Goal: Task Accomplishment & Management: Manage account settings

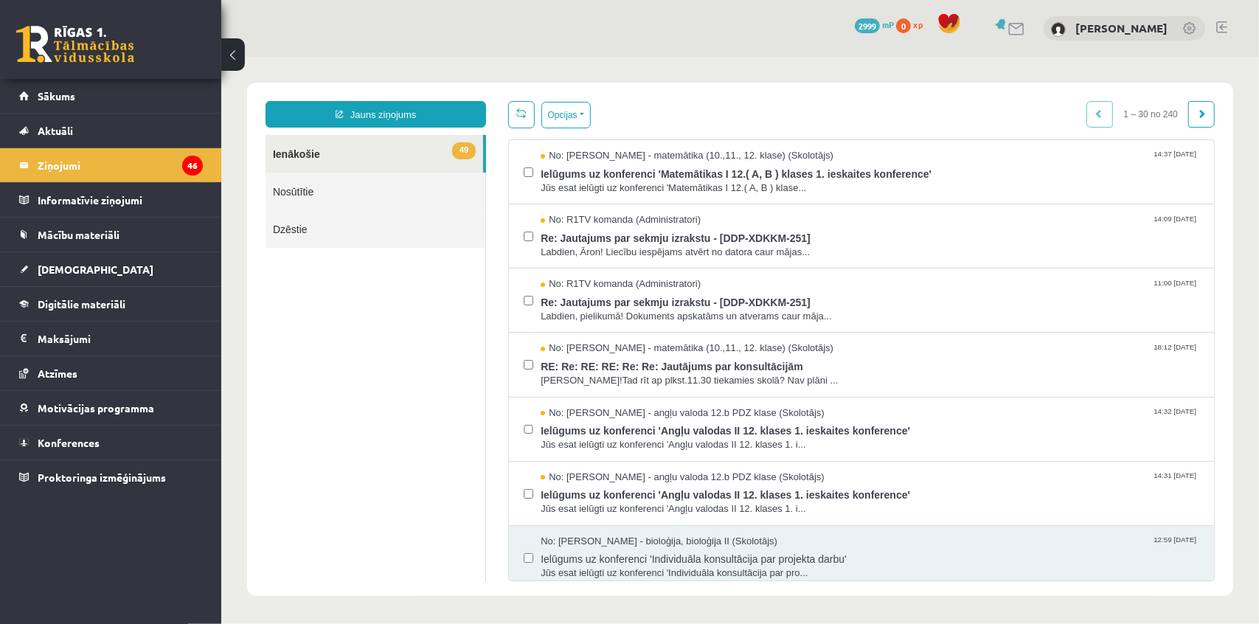
click at [303, 156] on link "49 Ienākošie" at bounding box center [374, 153] width 218 height 38
click at [612, 169] on span "Ielūgums uz konferenci 'Matemātikas I 12.( A, B ) klases 1. ieskaites konferenc…" at bounding box center [869, 171] width 659 height 18
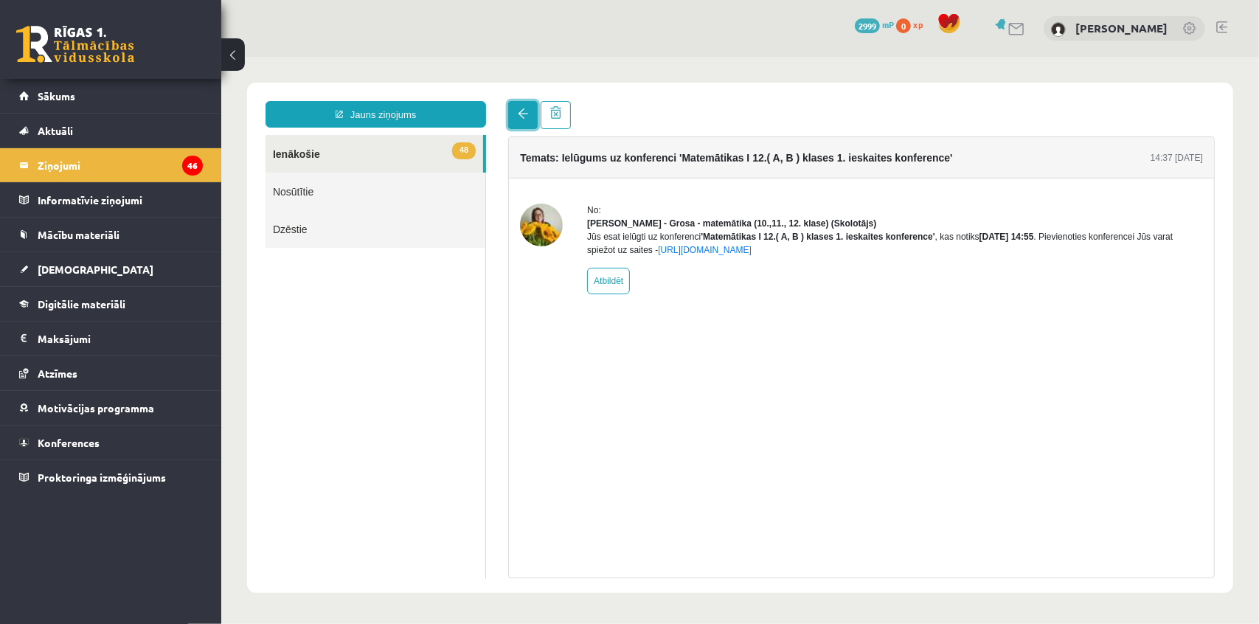
click at [517, 116] on span at bounding box center [522, 113] width 10 height 10
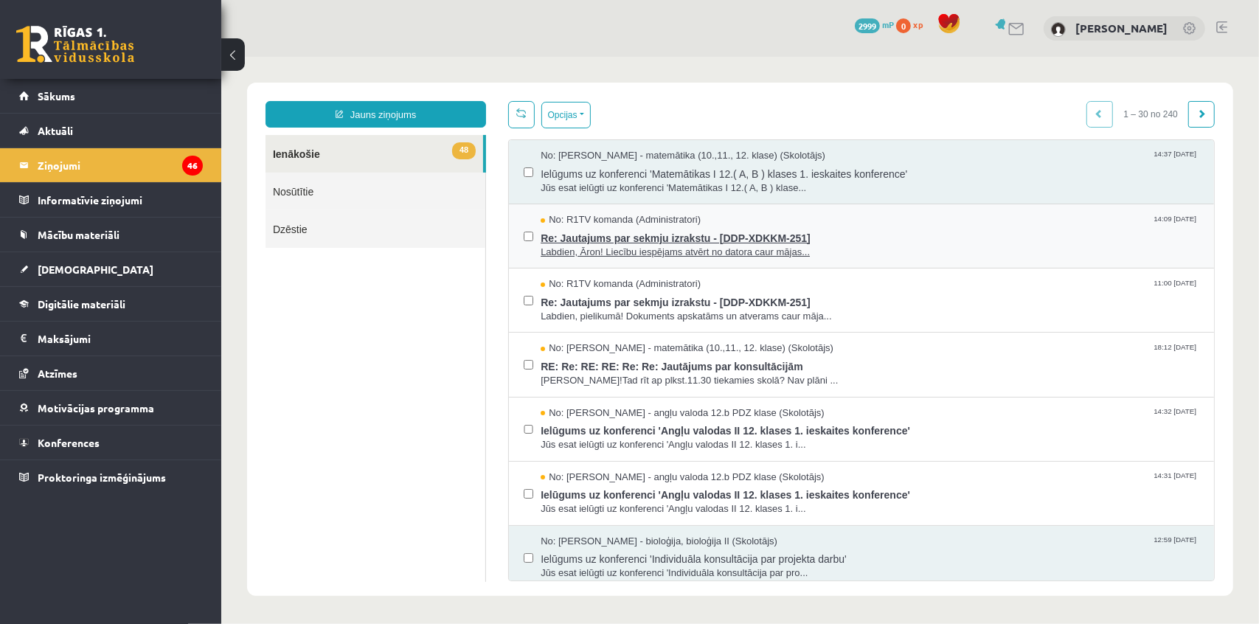
click at [603, 239] on span "Re: Jautajums par sekmju izrakstu - [DDP-XDKKM-251]" at bounding box center [869, 236] width 659 height 18
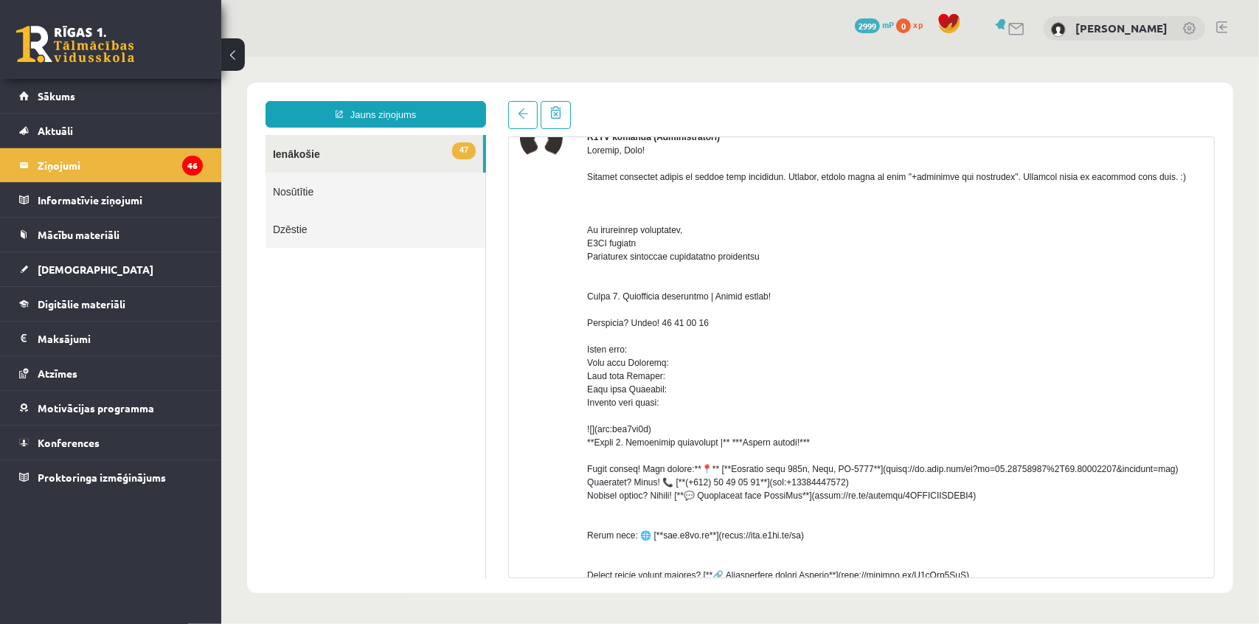
scroll to position [190, 0]
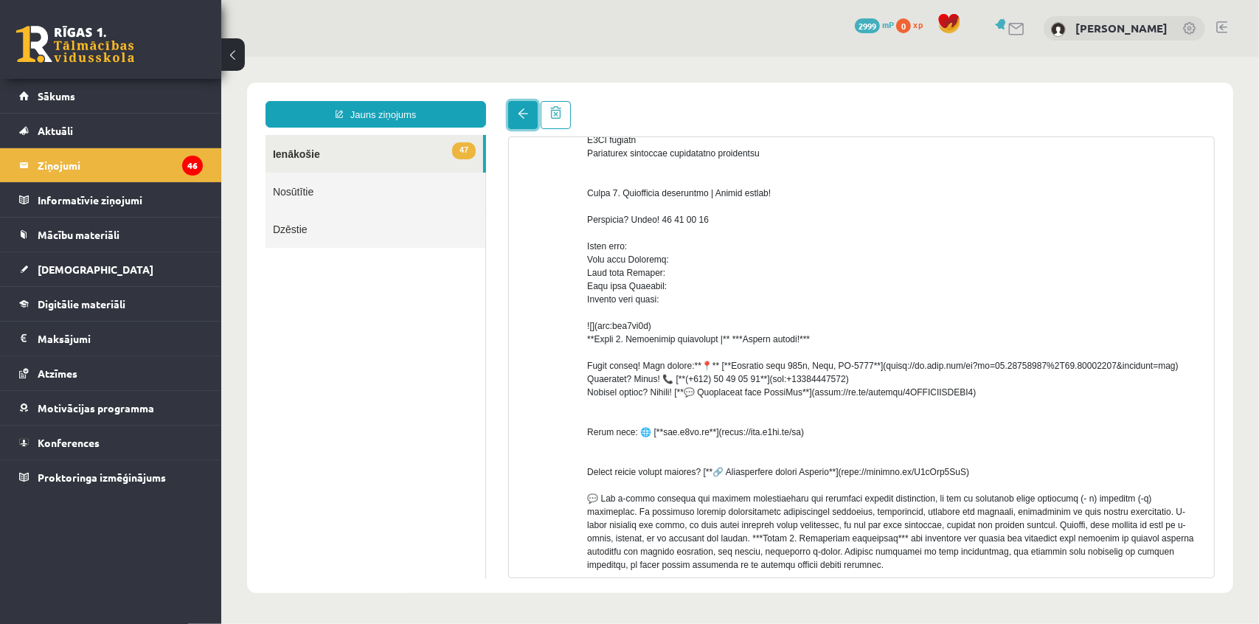
click at [516, 117] on link at bounding box center [523, 114] width 30 height 28
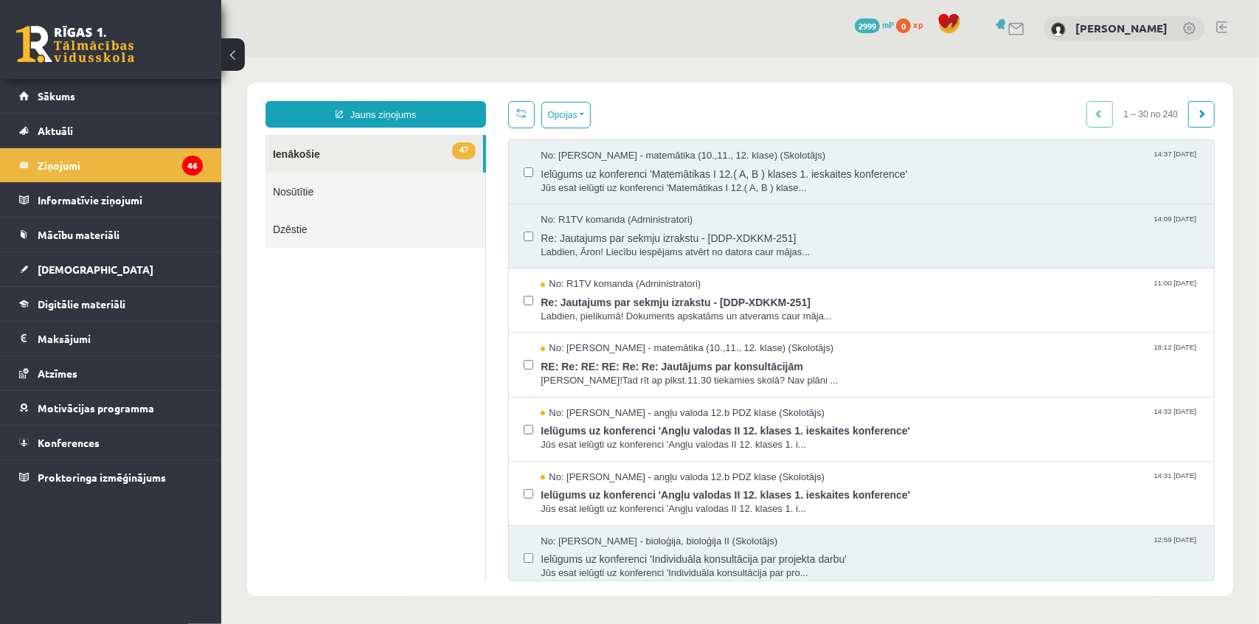
scroll to position [0, 0]
click at [629, 303] on span "Re: Jautajums par sekmju izrakstu - [DDP-XDKKM-251]" at bounding box center [869, 300] width 659 height 18
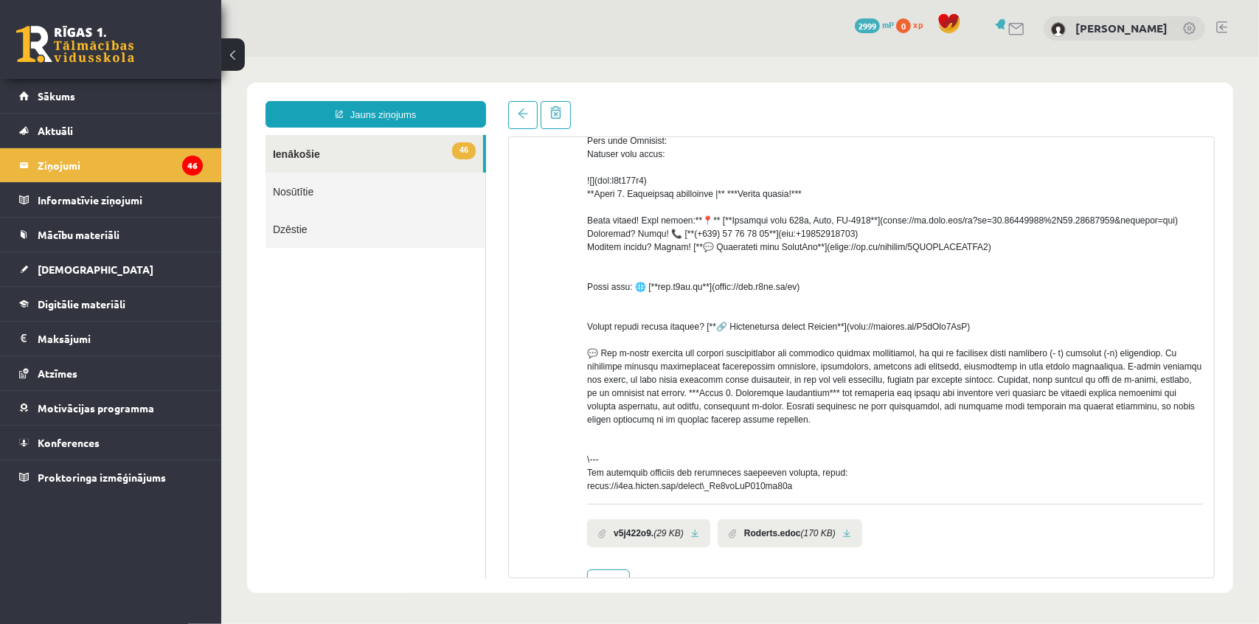
scroll to position [391, 0]
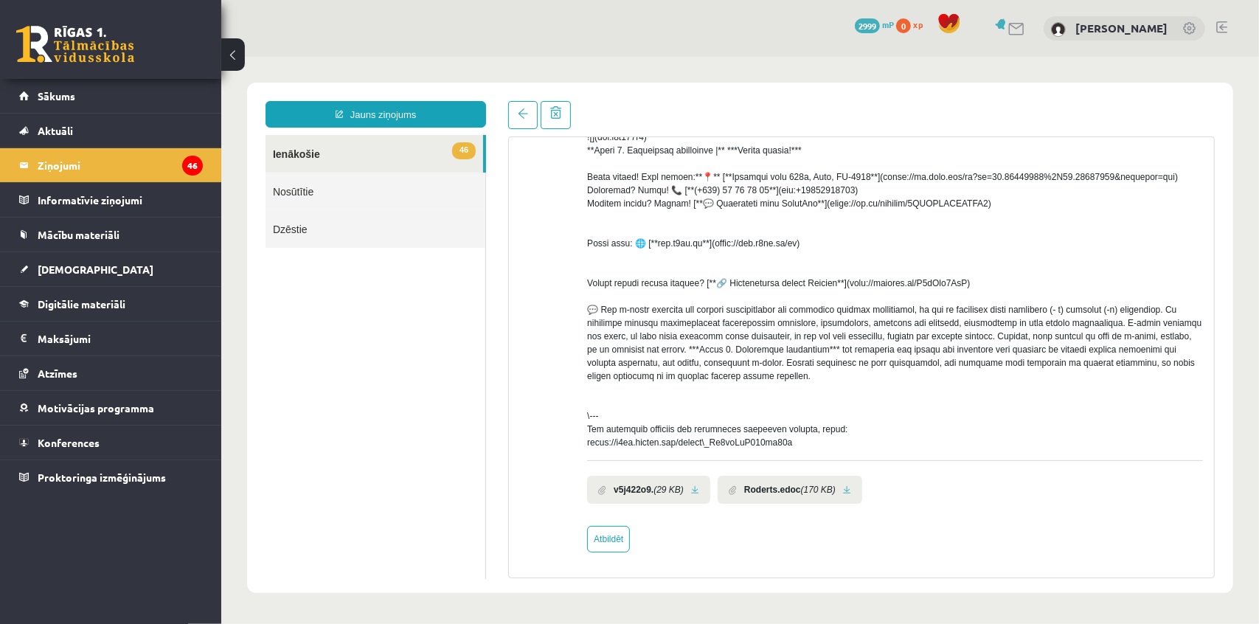
click at [632, 494] on b "v5j422o9." at bounding box center [633, 489] width 40 height 13
click at [694, 489] on link at bounding box center [695, 490] width 8 height 10
click at [848, 491] on li "Roderts.edoc (170 KB)" at bounding box center [789, 489] width 145 height 28
click at [843, 488] on link at bounding box center [847, 490] width 8 height 10
click at [843, 490] on link at bounding box center [847, 490] width 8 height 10
